Goal: Transaction & Acquisition: Obtain resource

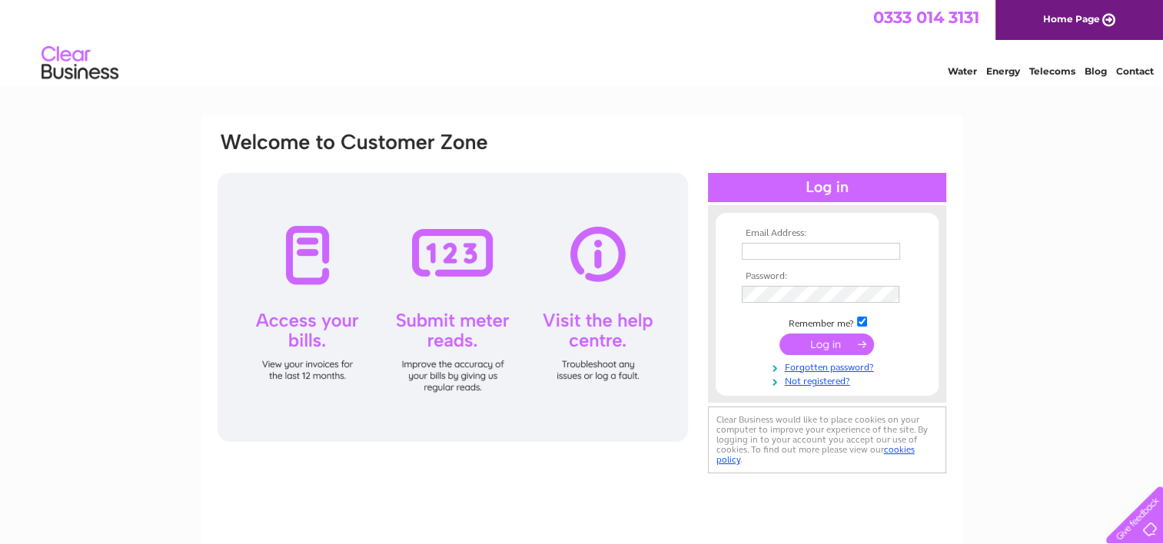
type input "niyi@anchorhealthsolutions.com"
click at [821, 345] on input "submit" at bounding box center [827, 345] width 95 height 22
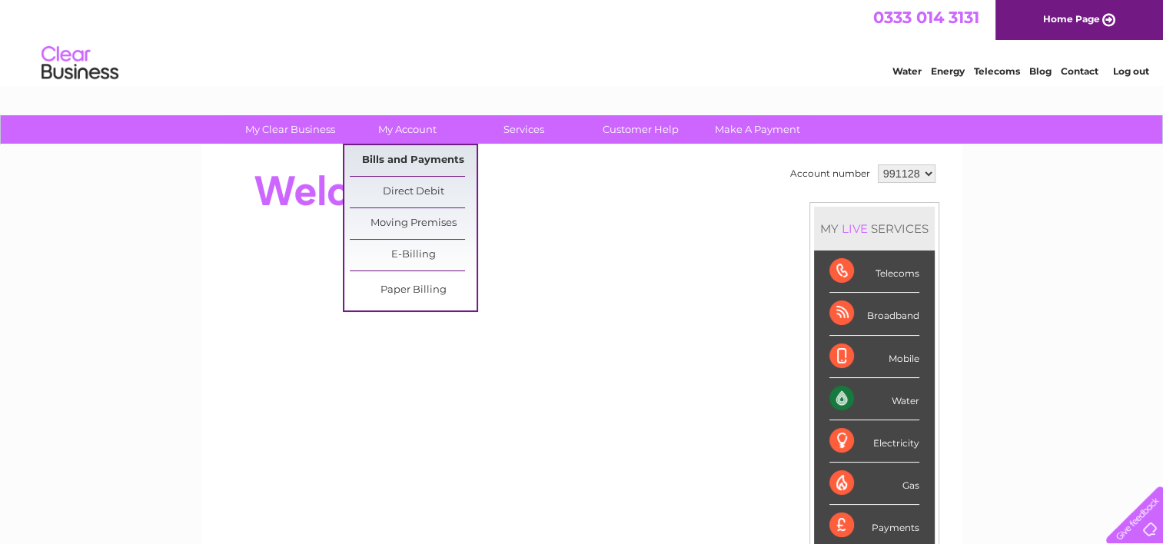
click at [422, 164] on link "Bills and Payments" at bounding box center [413, 160] width 127 height 31
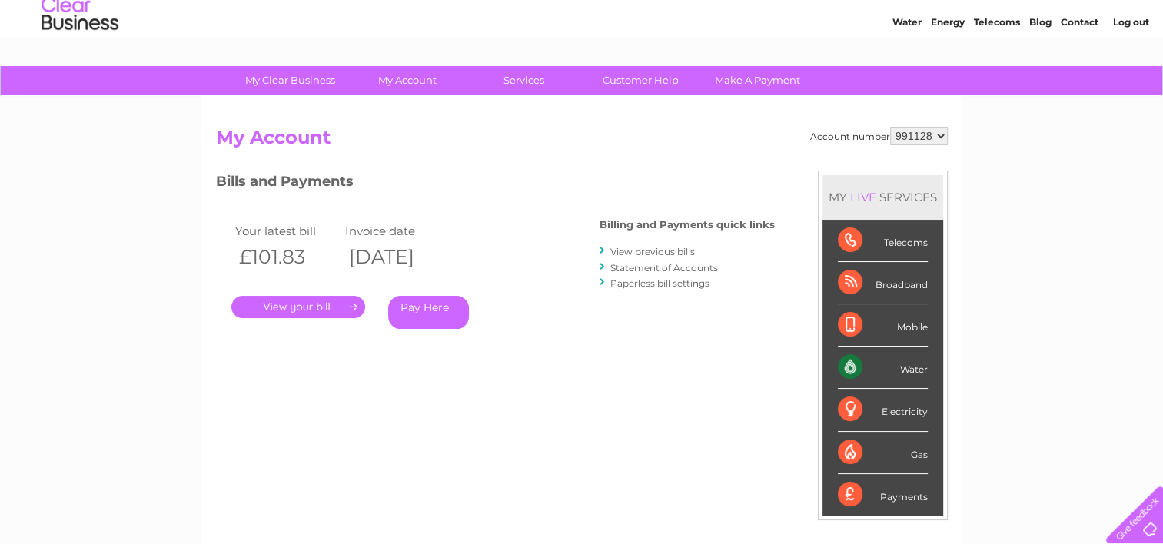
scroll to position [77, 0]
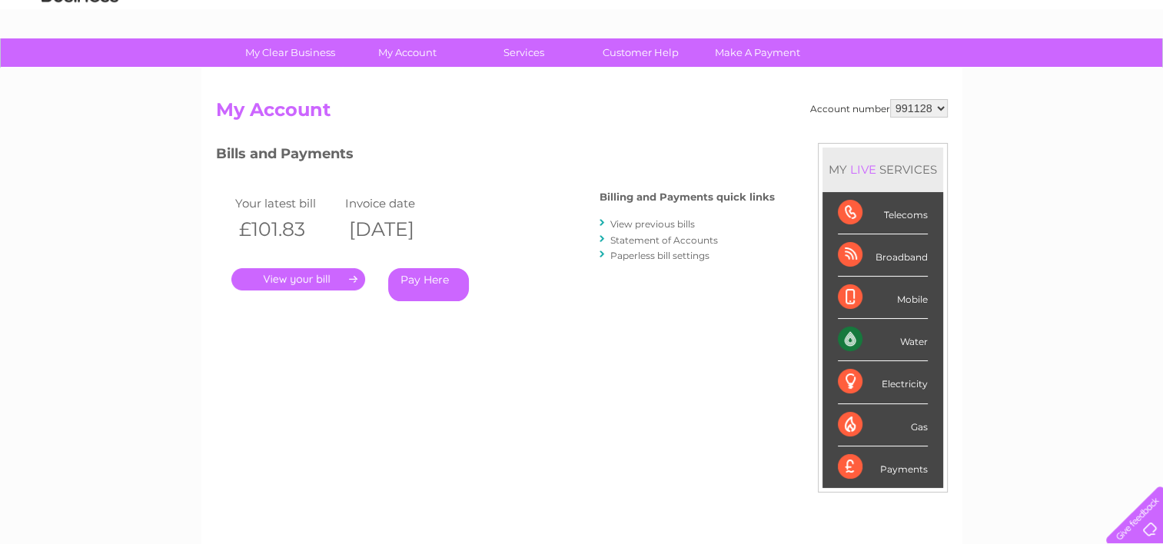
click at [338, 281] on link "." at bounding box center [298, 279] width 134 height 22
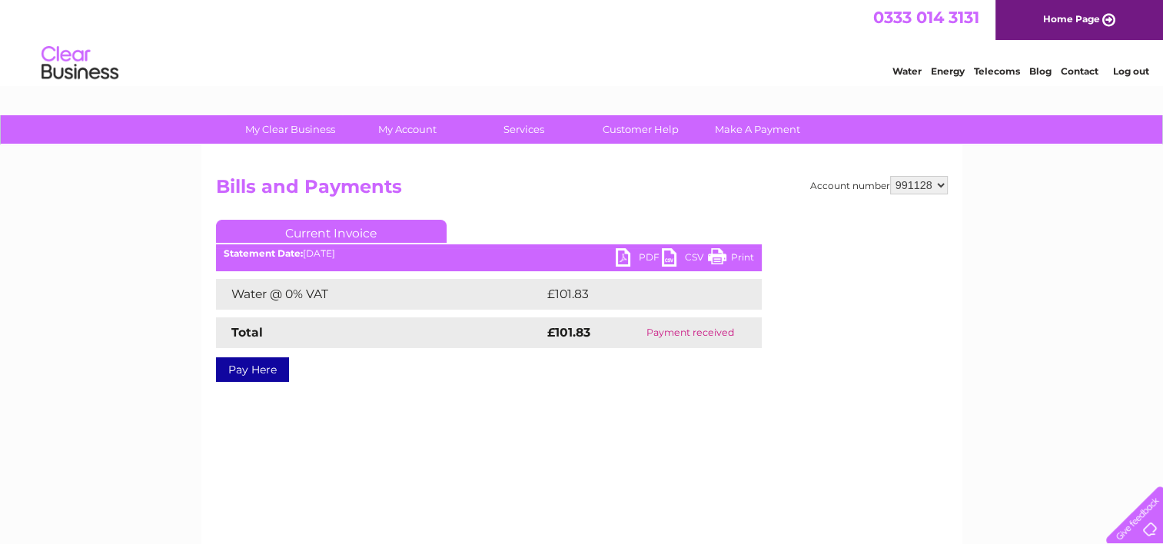
click at [625, 249] on link "PDF" at bounding box center [639, 259] width 46 height 22
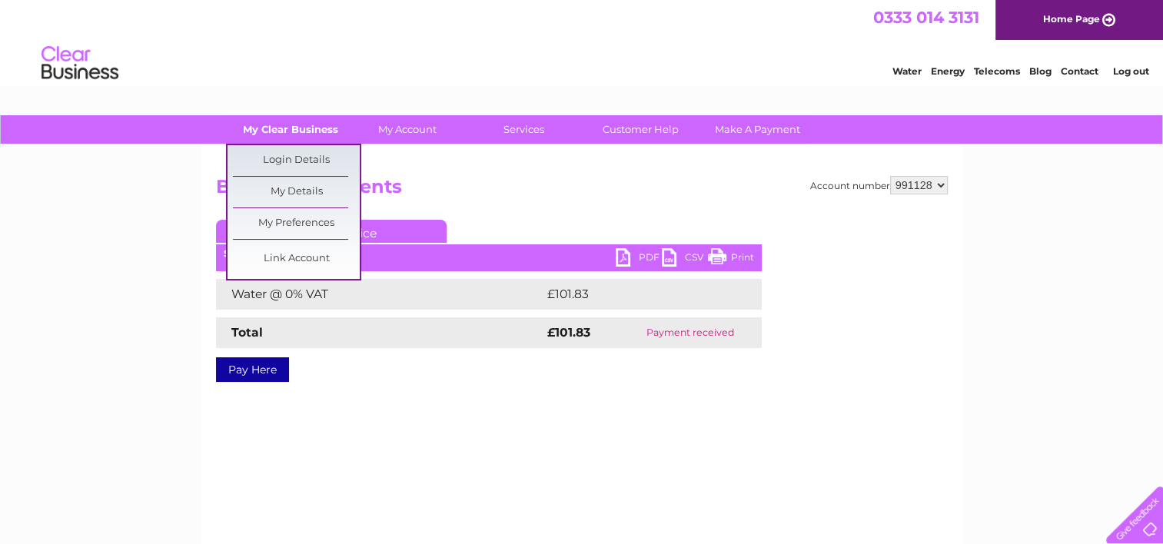
click at [292, 131] on link "My Clear Business" at bounding box center [290, 129] width 127 height 28
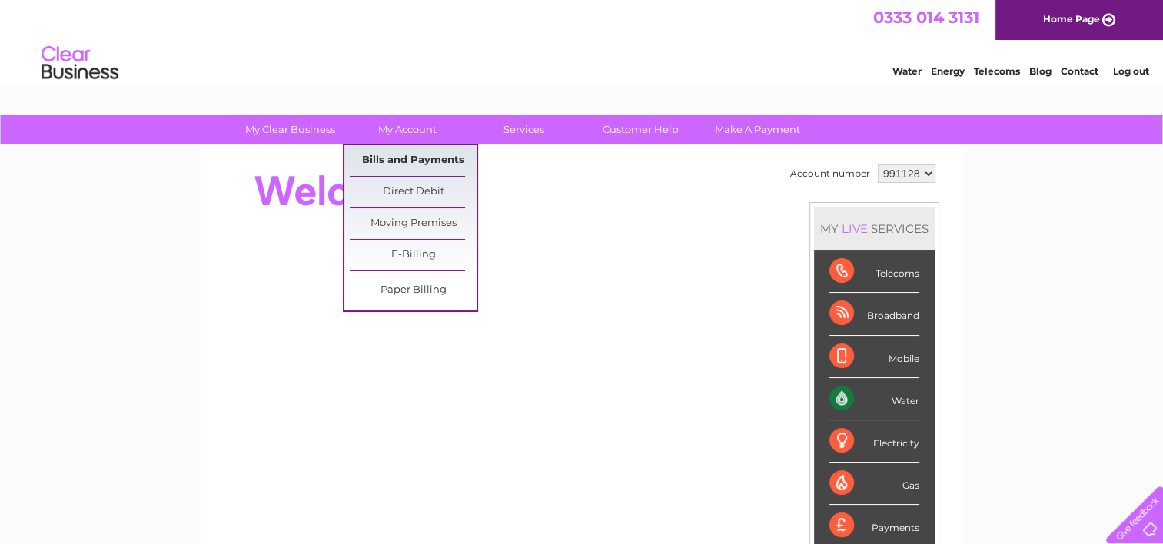
click at [414, 165] on link "Bills and Payments" at bounding box center [413, 160] width 127 height 31
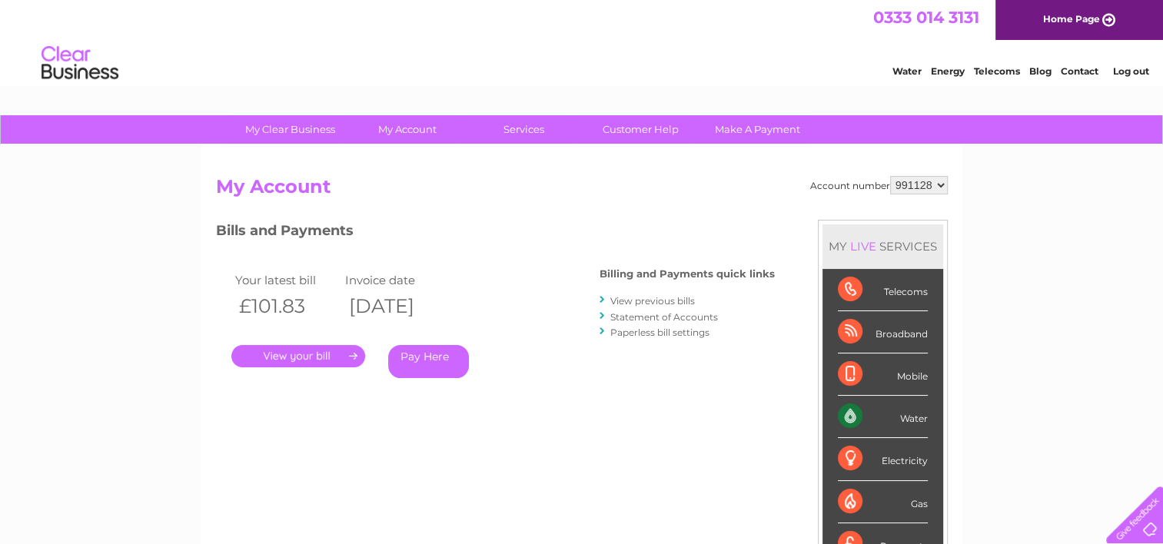
click at [666, 298] on link "View previous bills" at bounding box center [653, 301] width 85 height 12
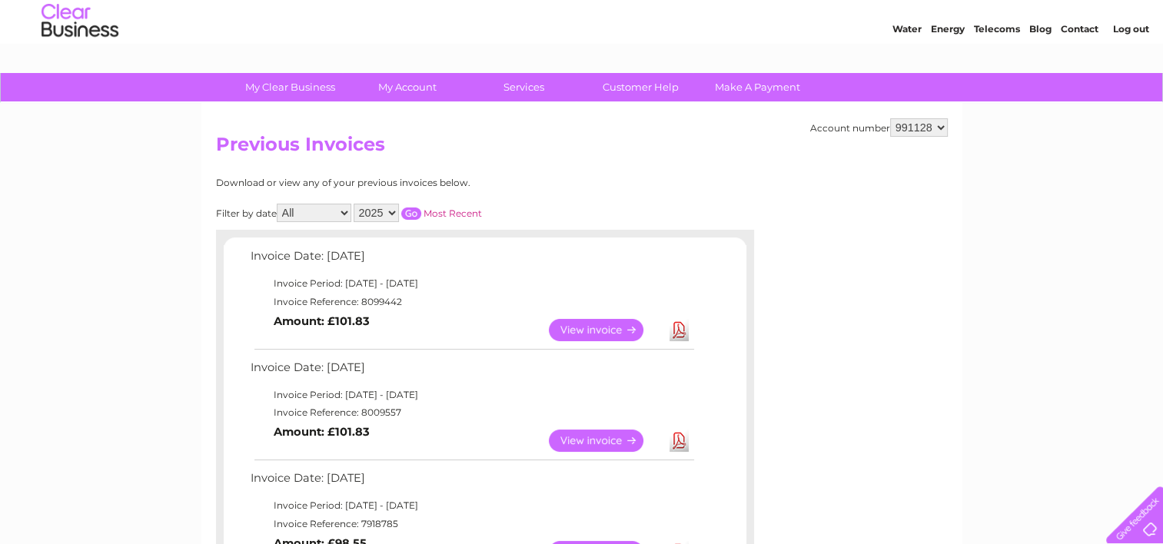
scroll to position [77, 0]
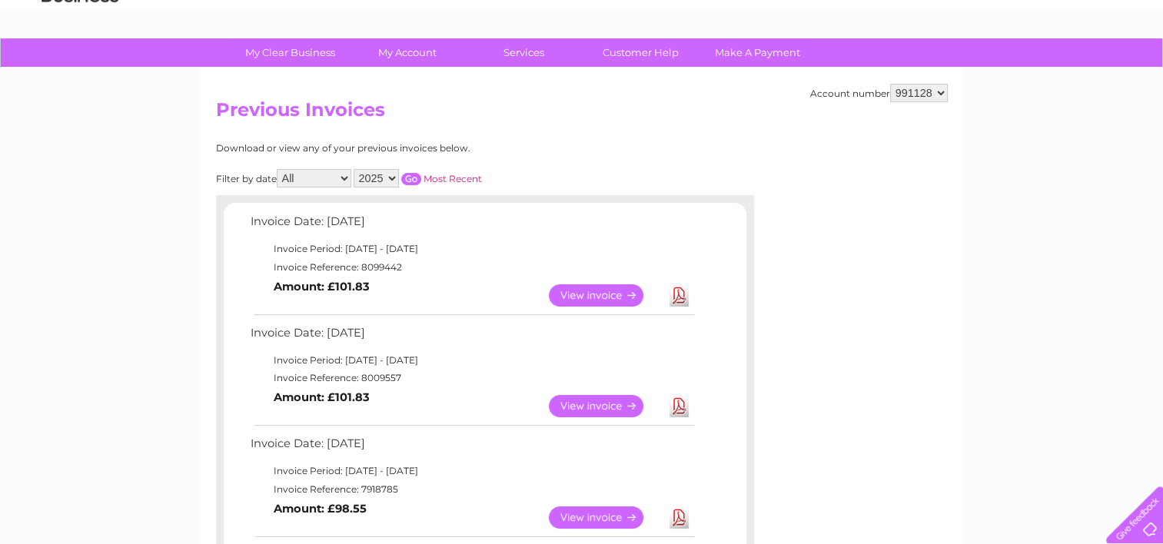
click at [679, 403] on link "Download" at bounding box center [679, 406] width 19 height 22
